Goal: Task Accomplishment & Management: Manage account settings

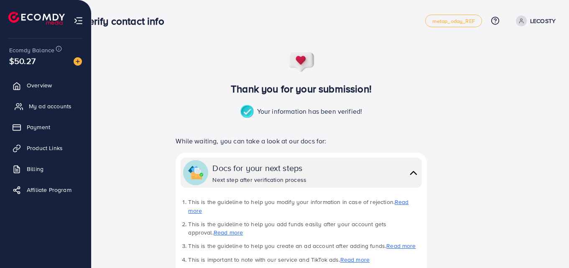
click at [68, 107] on span "My ad accounts" at bounding box center [50, 106] width 43 height 8
